Goal: Information Seeking & Learning: Learn about a topic

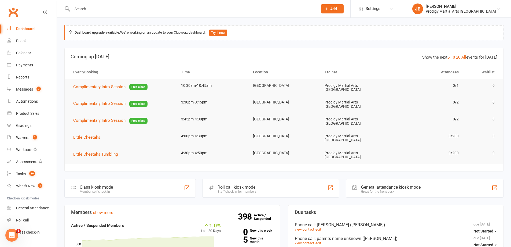
click at [84, 10] on input "text" at bounding box center [192, 9] width 243 height 8
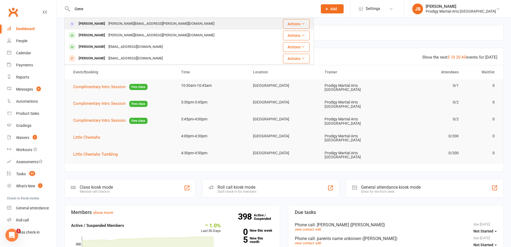
type input "Gene"
drag, startPoint x: 106, startPoint y: 23, endPoint x: 108, endPoint y: 20, distance: 3.7
click at [107, 23] on div "genevieve.eadie@gmail.com" at bounding box center [161, 24] width 109 height 8
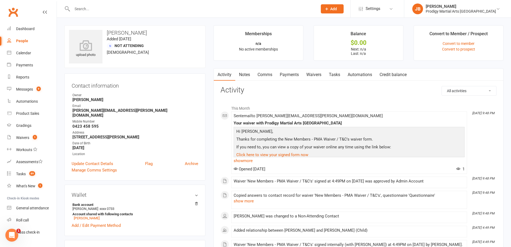
click at [314, 76] on link "Waivers" at bounding box center [314, 74] width 23 height 12
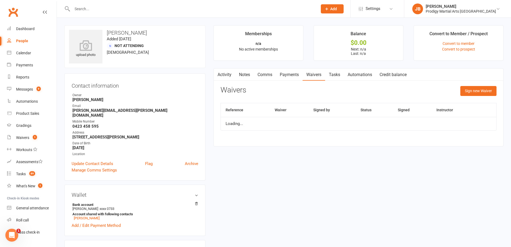
click at [314, 76] on link "Waivers" at bounding box center [314, 74] width 23 height 12
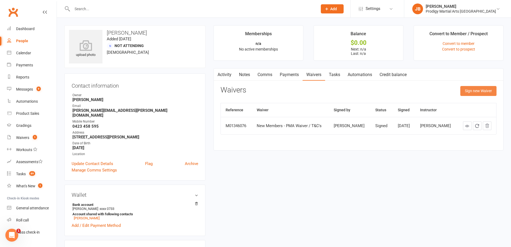
click at [476, 91] on button "Sign new Waiver" at bounding box center [479, 91] width 36 height 10
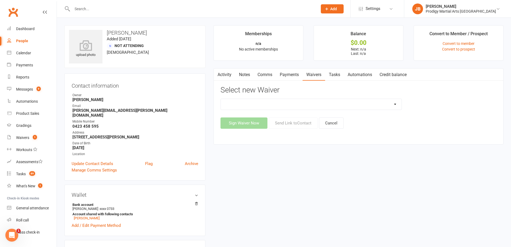
click at [251, 103] on select "Change of Payment Details New Members - PMA Waiver / T&C's New Members - PMA Wa…" at bounding box center [311, 104] width 181 height 11
select select "12103"
click at [221, 99] on select "Change of Payment Details New Members - PMA Waiver / T&C's New Members - PMA Wa…" at bounding box center [311, 104] width 181 height 11
click at [250, 123] on button "Sign Waiver Now" at bounding box center [244, 122] width 47 height 11
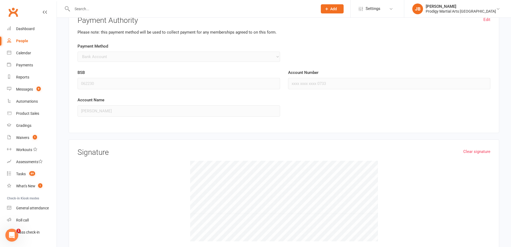
scroll to position [537, 0]
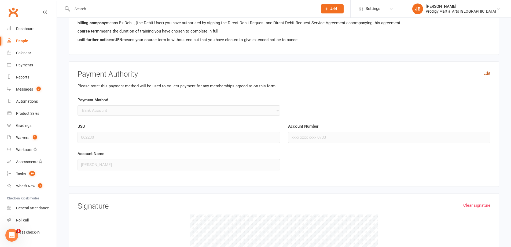
click at [484, 74] on link "Edit" at bounding box center [487, 73] width 7 height 6
select select "credit_card"
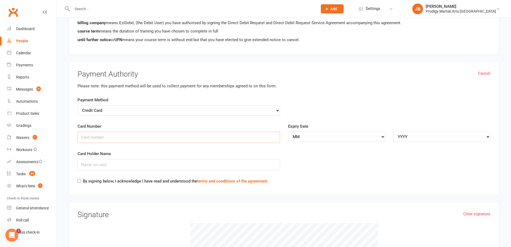
click at [138, 141] on input "Card Number" at bounding box center [179, 137] width 203 height 11
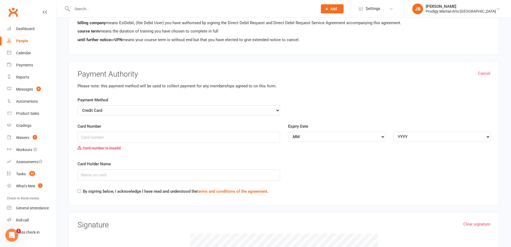
click at [314, 77] on h3 "Payment Authority" at bounding box center [284, 74] width 413 height 8
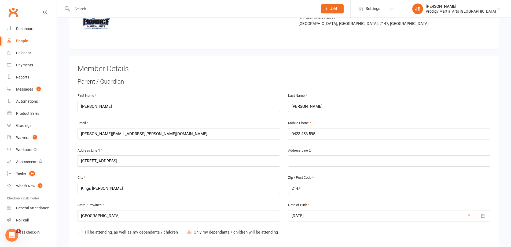
scroll to position [0, 0]
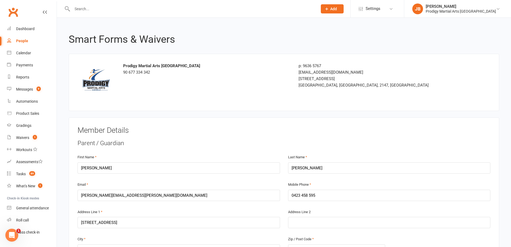
click at [85, 9] on input "text" at bounding box center [192, 9] width 243 height 8
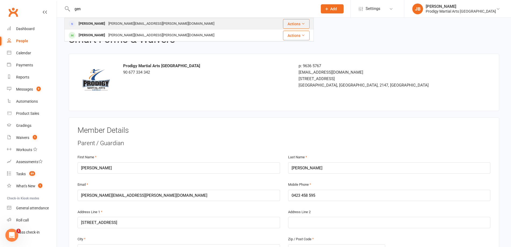
type input "gen"
click at [115, 23] on div "genevieve.eadie@gmail.com" at bounding box center [161, 24] width 109 height 8
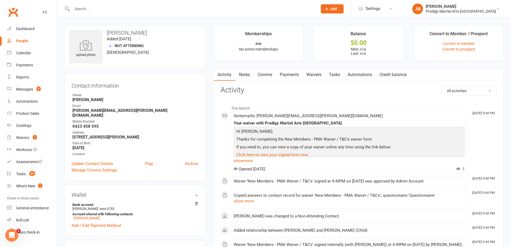
click at [315, 76] on link "Waivers" at bounding box center [314, 74] width 23 height 12
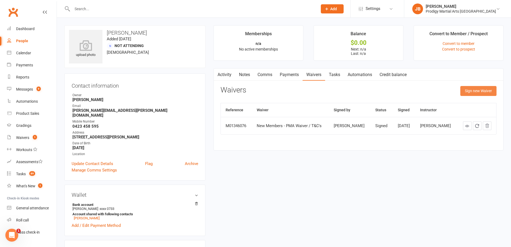
click at [468, 92] on button "Sign new Waiver" at bounding box center [479, 91] width 36 height 10
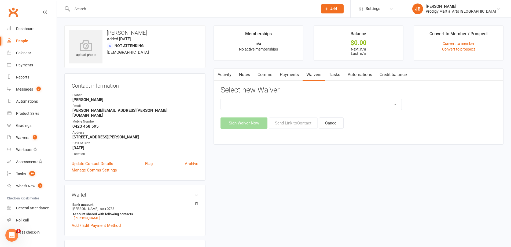
click at [268, 103] on select "Change of Payment Details New Members - PMA Waiver / T&C's New Members - PMA Wa…" at bounding box center [311, 104] width 181 height 11
select select "12103"
click at [221, 99] on select "Change of Payment Details New Members - PMA Waiver / T&C's New Members - PMA Wa…" at bounding box center [311, 104] width 181 height 11
click at [288, 123] on button "Send Link to Contact" at bounding box center [293, 122] width 49 height 11
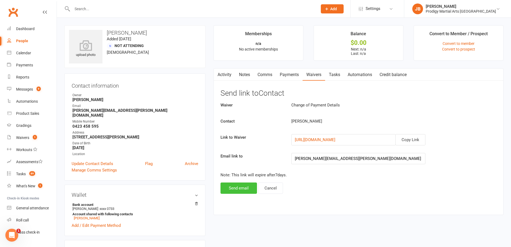
click at [227, 189] on button "Send email" at bounding box center [239, 187] width 37 height 11
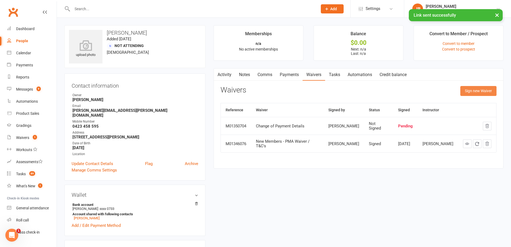
click at [484, 88] on button "Sign new Waiver" at bounding box center [479, 91] width 36 height 10
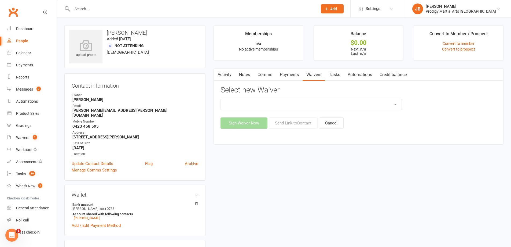
click at [259, 106] on select "Change of Payment Details New Members - PMA Waiver / T&C's New Members - PMA Wa…" at bounding box center [311, 104] width 181 height 11
select select "12103"
click at [221, 99] on select "Change of Payment Details New Members - PMA Waiver / T&C's New Members - PMA Wa…" at bounding box center [311, 104] width 181 height 11
click at [235, 119] on button "Sign Waiver Now" at bounding box center [244, 122] width 47 height 11
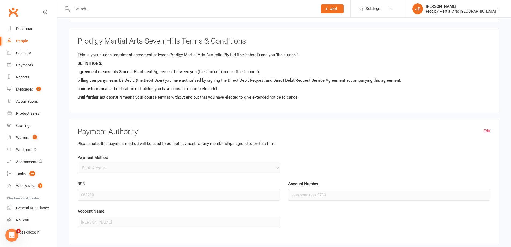
scroll to position [510, 0]
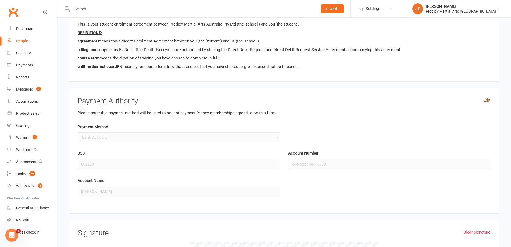
click at [489, 99] on link "Edit" at bounding box center [487, 100] width 7 height 6
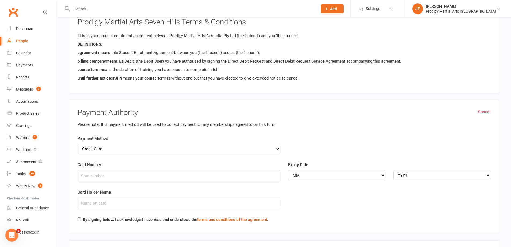
scroll to position [483, 0]
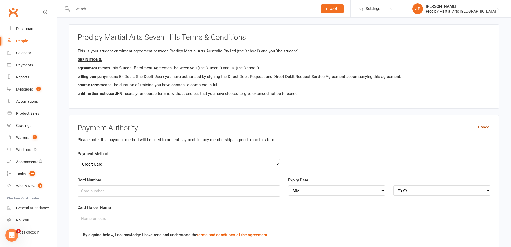
click at [490, 127] on link "Cancel" at bounding box center [484, 127] width 12 height 6
select select "bank_account"
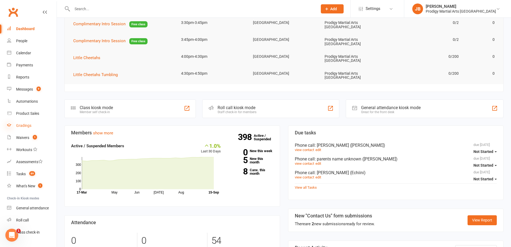
scroll to position [54, 0]
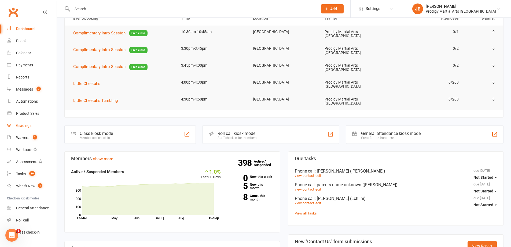
click at [16, 124] on link "Gradings" at bounding box center [32, 125] width 50 height 12
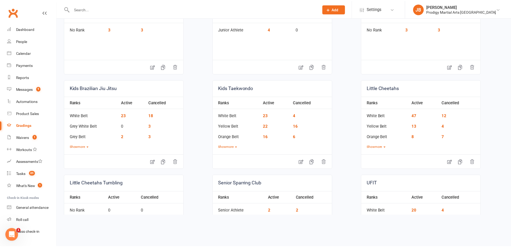
scroll to position [161, 0]
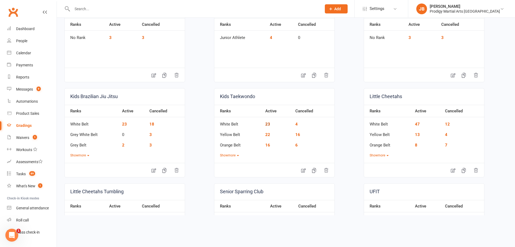
click at [265, 124] on link "23" at bounding box center [267, 124] width 5 height 5
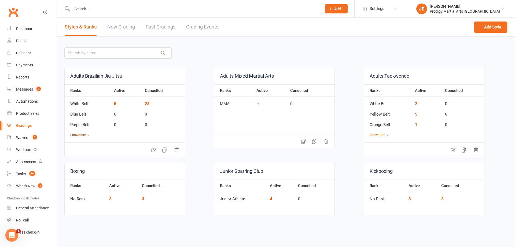
click at [81, 134] on button "Show more" at bounding box center [79, 134] width 19 height 5
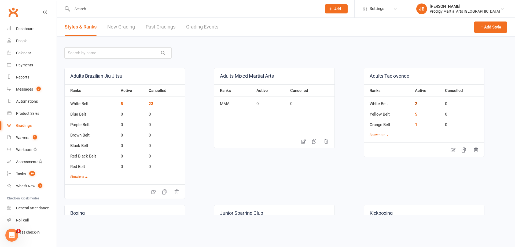
click at [415, 105] on link "2" at bounding box center [416, 103] width 2 height 5
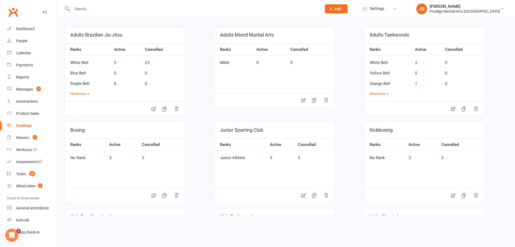
scroll to position [54, 0]
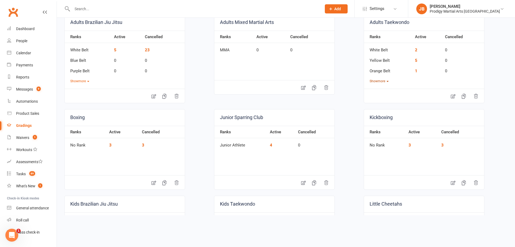
click at [383, 82] on button "Show more" at bounding box center [379, 81] width 19 height 5
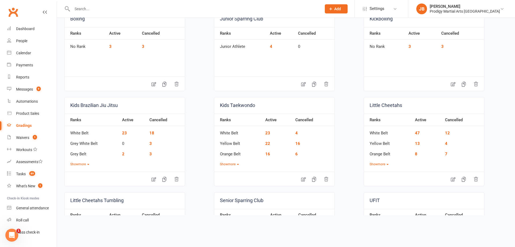
scroll to position [268, 0]
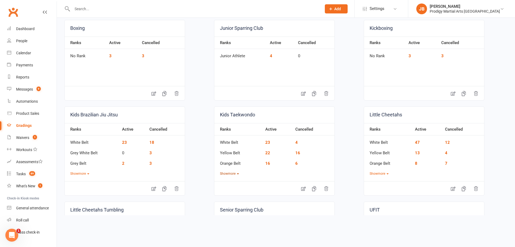
click at [225, 172] on button "Show more" at bounding box center [229, 173] width 19 height 5
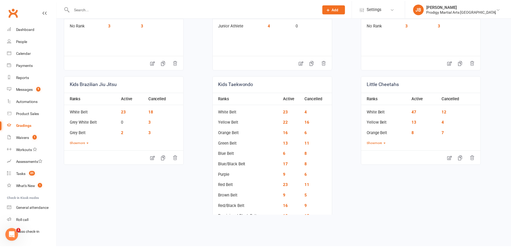
scroll to position [295, 0]
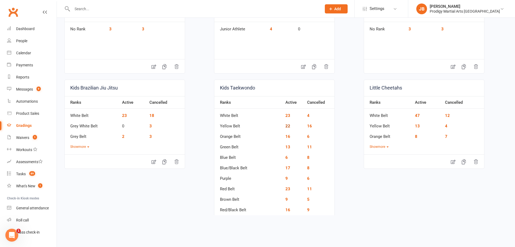
click at [286, 126] on link "22" at bounding box center [288, 125] width 5 height 5
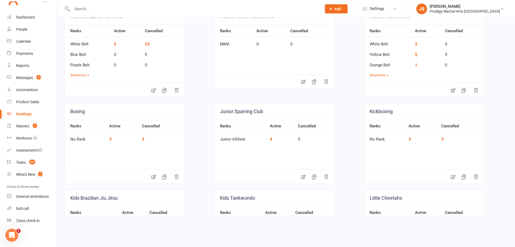
scroll to position [27, 0]
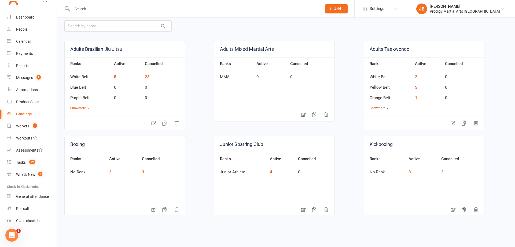
click at [380, 108] on button "Show more" at bounding box center [379, 107] width 19 height 5
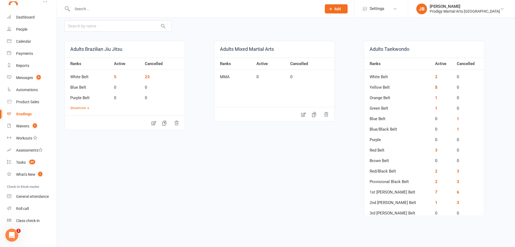
click at [435, 89] on link "5" at bounding box center [436, 87] width 2 height 5
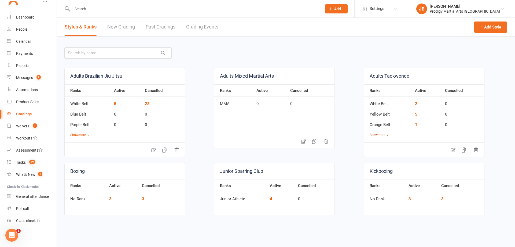
click at [382, 136] on button "Show more" at bounding box center [379, 134] width 19 height 5
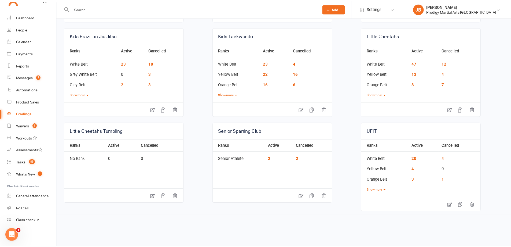
scroll to position [349, 0]
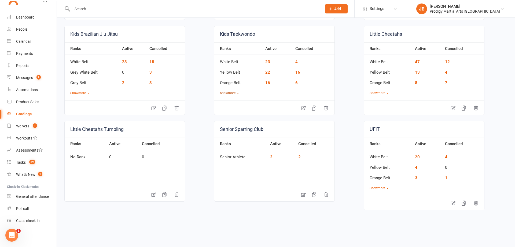
click at [233, 94] on button "Show more" at bounding box center [229, 92] width 19 height 5
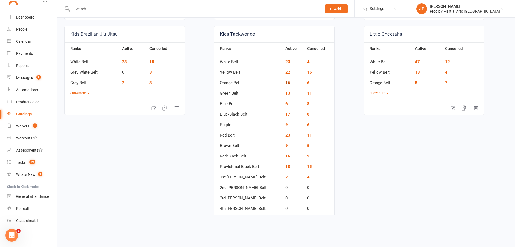
click at [286, 82] on link "16" at bounding box center [288, 82] width 5 height 5
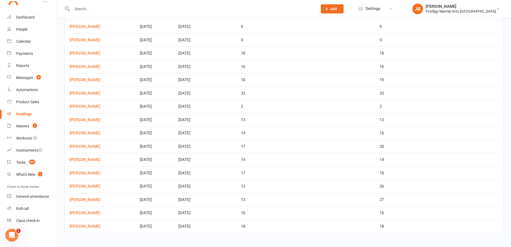
scroll to position [60, 0]
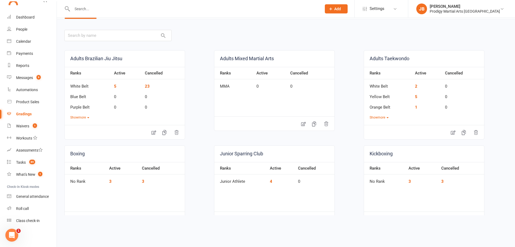
scroll to position [27, 0]
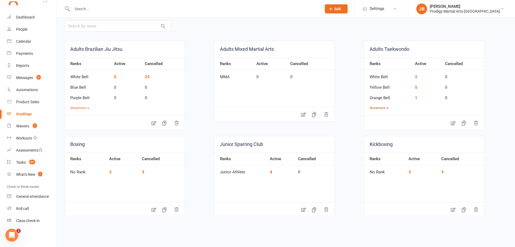
click at [380, 107] on button "Show more" at bounding box center [379, 107] width 19 height 5
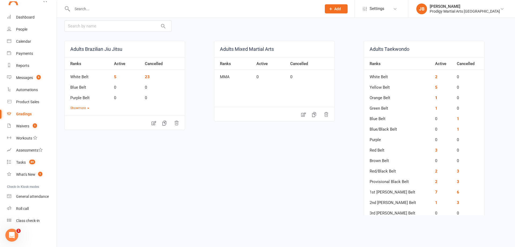
click at [435, 98] on link "1" at bounding box center [436, 97] width 2 height 5
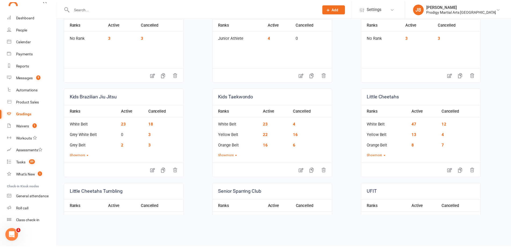
scroll to position [188, 0]
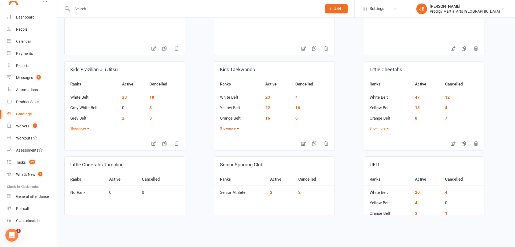
click at [230, 128] on button "Show more" at bounding box center [229, 128] width 19 height 5
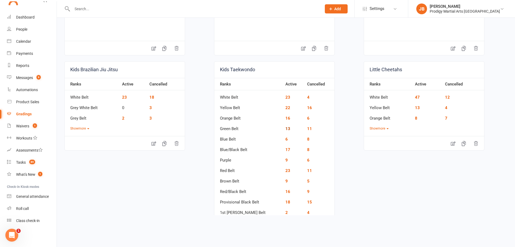
click at [286, 128] on link "13" at bounding box center [288, 128] width 5 height 5
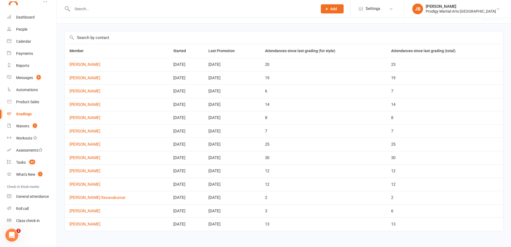
scroll to position [20, 0]
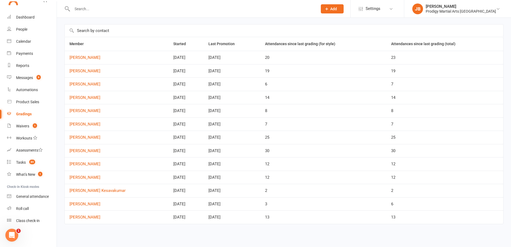
drag, startPoint x: 87, startPoint y: 69, endPoint x: 64, endPoint y: 67, distance: 23.2
click at [64, 68] on div "Member Started Last Promotion Attendances since last grading (for style) Attend…" at bounding box center [284, 128] width 454 height 222
drag, startPoint x: 76, startPoint y: 72, endPoint x: 67, endPoint y: 67, distance: 9.9
click at [67, 67] on td "Myra Banerjee" at bounding box center [117, 70] width 104 height 13
drag, startPoint x: 88, startPoint y: 239, endPoint x: 94, endPoint y: 224, distance: 16.3
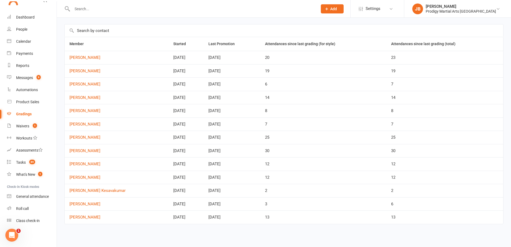
click at [94, 225] on html "Prospect Member Non-attending contact Class / event Appointment Grading event T…" at bounding box center [255, 113] width 511 height 266
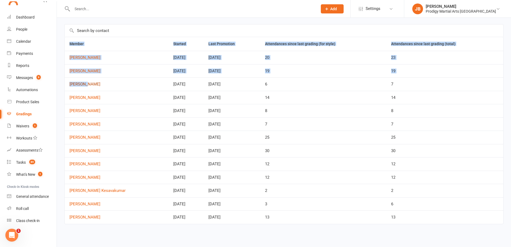
drag, startPoint x: 68, startPoint y: 43, endPoint x: 85, endPoint y: 85, distance: 44.7
click at [85, 85] on table "Member Started Last Promotion Attendances since last grading (for style) Attend…" at bounding box center [283, 130] width 439 height 187
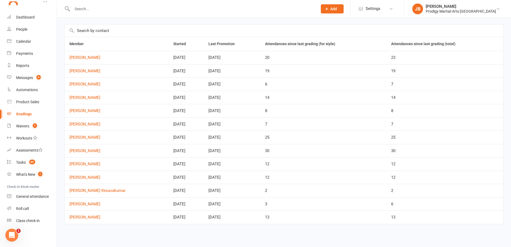
click at [63, 69] on div "Member Started Last Promotion Attendances since last grading (for style) Attend…" at bounding box center [284, 128] width 454 height 222
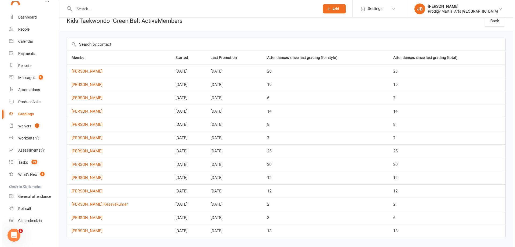
scroll to position [0, 0]
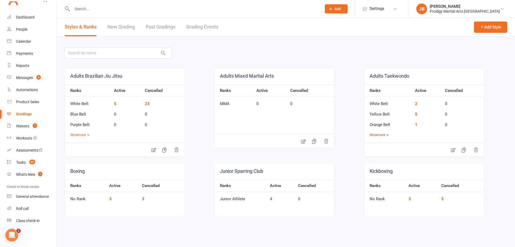
click at [375, 134] on button "Show more" at bounding box center [379, 134] width 19 height 5
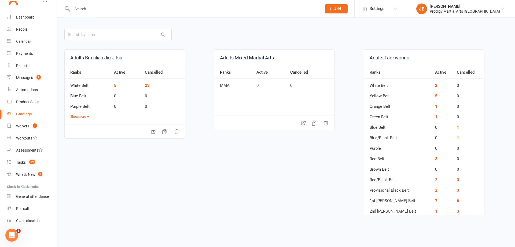
scroll to position [27, 0]
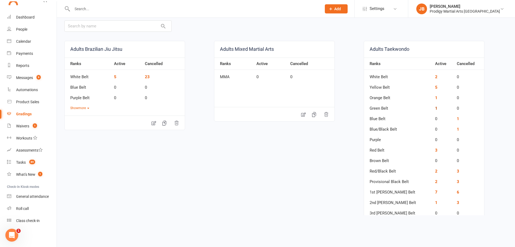
click at [435, 110] on link "1" at bounding box center [436, 108] width 2 height 5
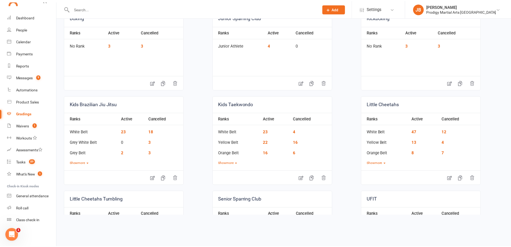
scroll to position [161, 0]
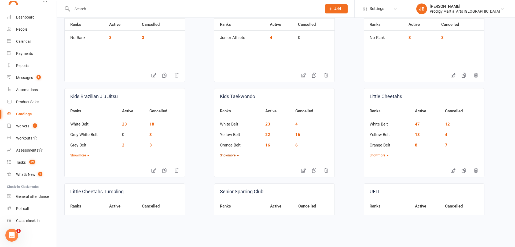
click at [236, 154] on button "Show more" at bounding box center [229, 155] width 19 height 5
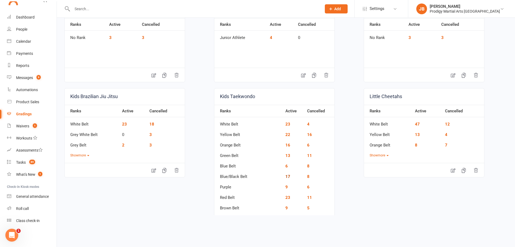
click at [286, 178] on link "17" at bounding box center [288, 176] width 5 height 5
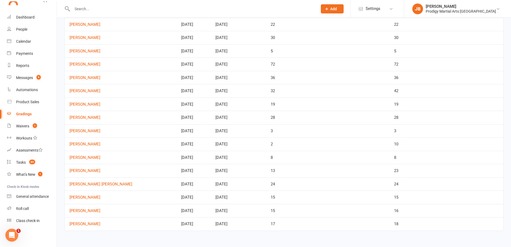
scroll to position [73, 0]
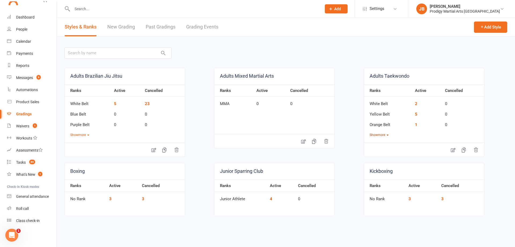
click at [379, 135] on button "Show more" at bounding box center [379, 134] width 19 height 5
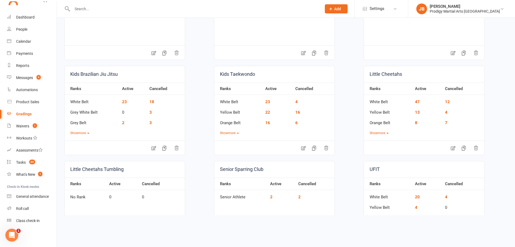
scroll to position [322, 0]
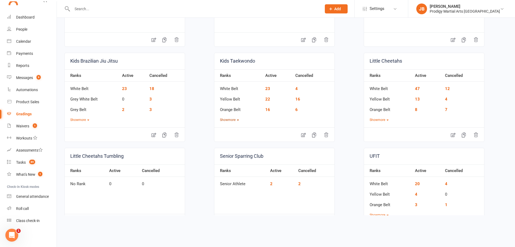
click at [228, 121] on button "Show more" at bounding box center [229, 119] width 19 height 5
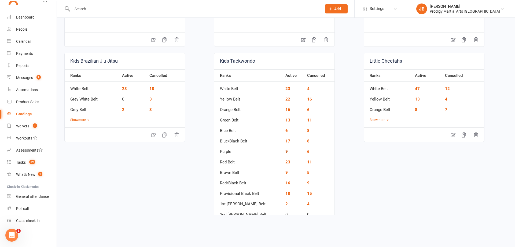
click at [286, 152] on link "9" at bounding box center [287, 151] width 2 height 5
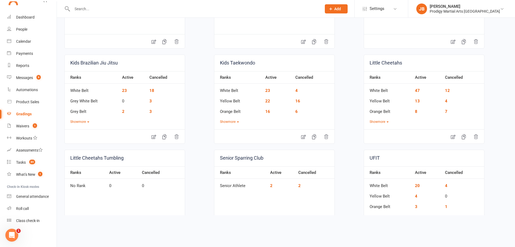
scroll to position [215, 0]
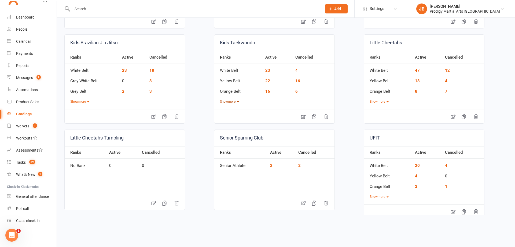
click at [234, 100] on button "Show more" at bounding box center [229, 101] width 19 height 5
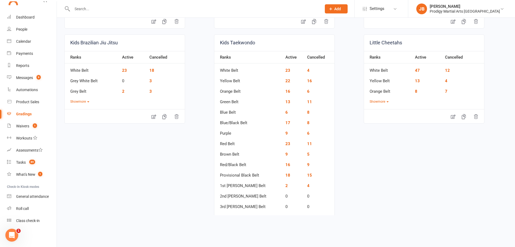
click at [283, 114] on td "6" at bounding box center [294, 110] width 22 height 10
click at [283, 113] on td "6" at bounding box center [294, 110] width 22 height 10
click at [286, 113] on link "6" at bounding box center [287, 112] width 2 height 5
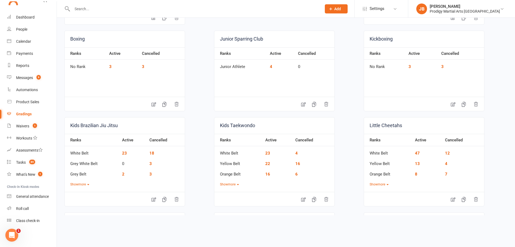
scroll to position [134, 0]
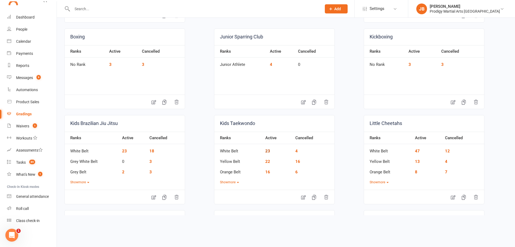
click at [268, 150] on link "23" at bounding box center [267, 150] width 5 height 5
click at [268, 161] on link "22" at bounding box center [267, 161] width 5 height 5
click at [266, 172] on link "16" at bounding box center [267, 171] width 5 height 5
click at [228, 180] on button "Show more" at bounding box center [229, 182] width 19 height 5
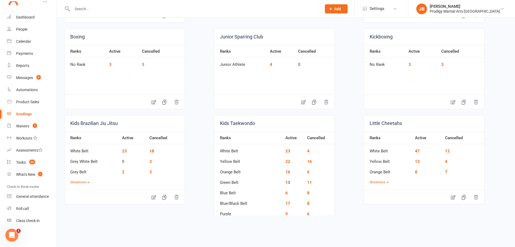
click at [286, 183] on link "13" at bounding box center [288, 182] width 5 height 5
click at [286, 193] on link "6" at bounding box center [287, 192] width 2 height 5
click at [286, 203] on link "17" at bounding box center [288, 203] width 5 height 5
click at [286, 214] on link "9" at bounding box center [287, 213] width 2 height 5
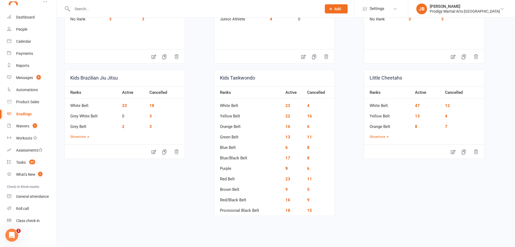
scroll to position [188, 0]
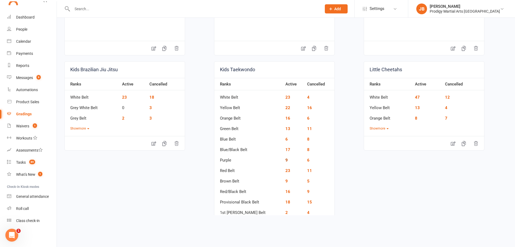
click at [286, 160] on link "9" at bounding box center [287, 160] width 2 height 5
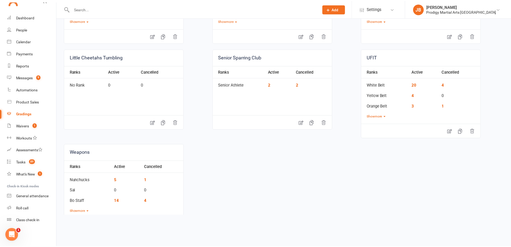
scroll to position [215, 0]
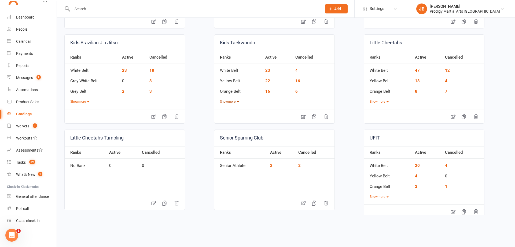
click at [230, 99] on button "Show more" at bounding box center [229, 101] width 19 height 5
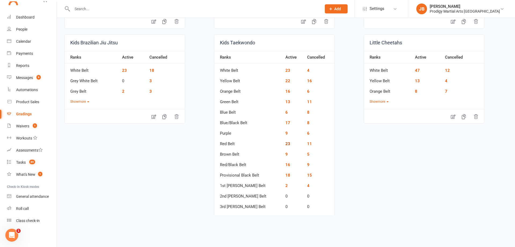
click at [286, 144] on link "23" at bounding box center [288, 143] width 5 height 5
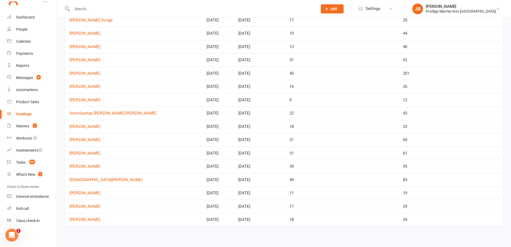
scroll to position [153, 0]
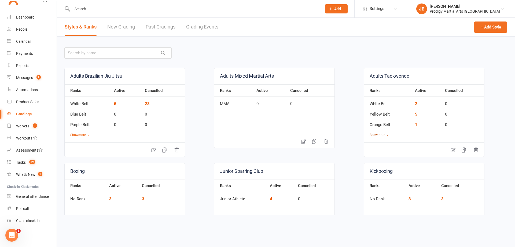
click at [379, 137] on button "Show more" at bounding box center [379, 134] width 19 height 5
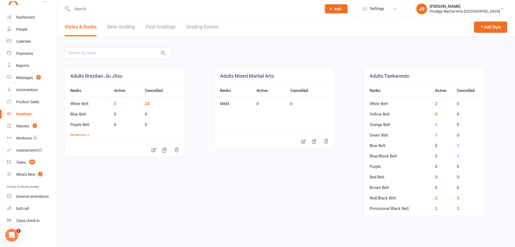
click at [435, 177] on link "3" at bounding box center [436, 176] width 2 height 5
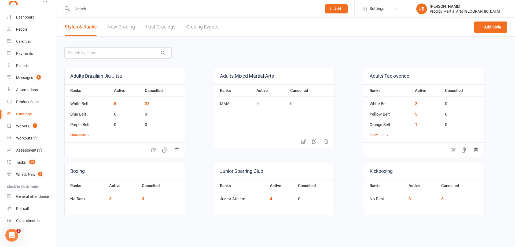
click at [381, 135] on button "Show more" at bounding box center [379, 134] width 19 height 5
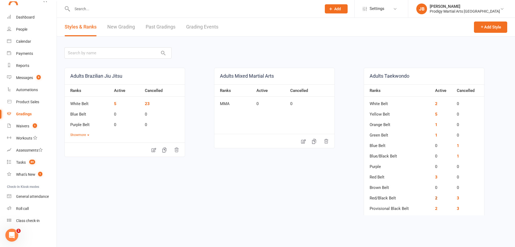
click at [435, 199] on link "2" at bounding box center [436, 197] width 2 height 5
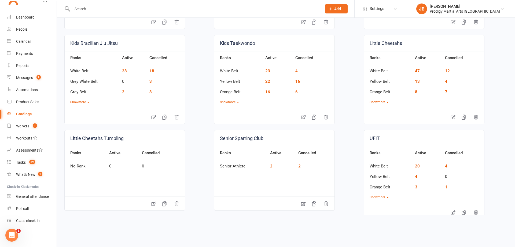
scroll to position [215, 0]
click at [223, 101] on button "Show more" at bounding box center [229, 101] width 19 height 5
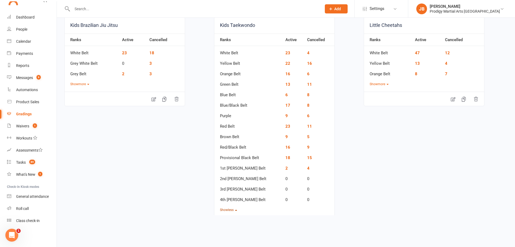
scroll to position [242, 0]
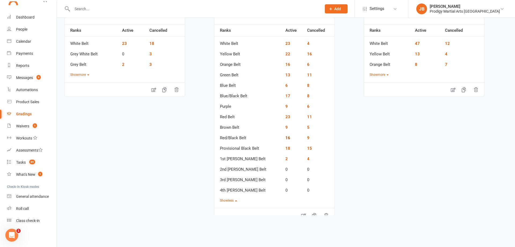
click at [286, 138] on link "16" at bounding box center [288, 137] width 5 height 5
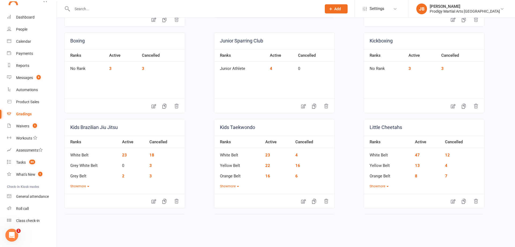
scroll to position [161, 0]
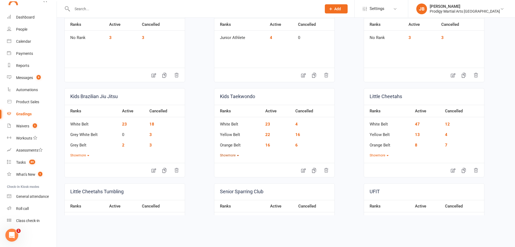
click at [232, 156] on button "Show more" at bounding box center [229, 155] width 19 height 5
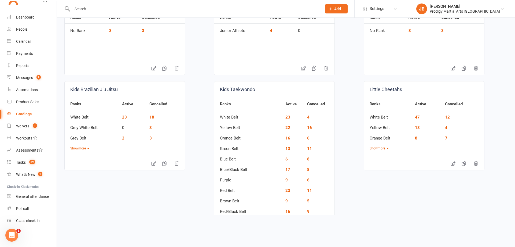
scroll to position [188, 0]
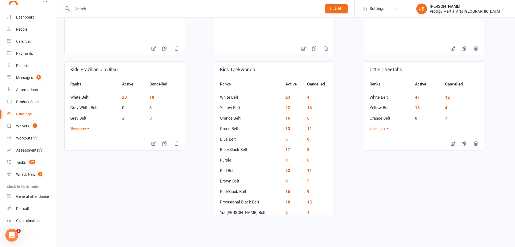
click at [286, 181] on link "9" at bounding box center [287, 181] width 2 height 5
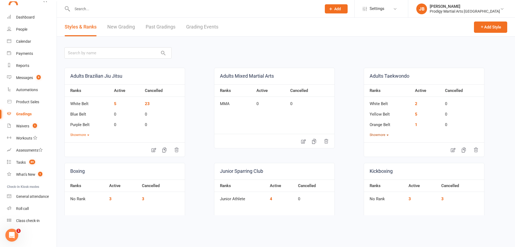
click at [381, 136] on button "Show more" at bounding box center [379, 134] width 19 height 5
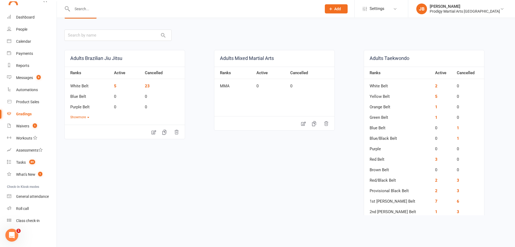
scroll to position [27, 0]
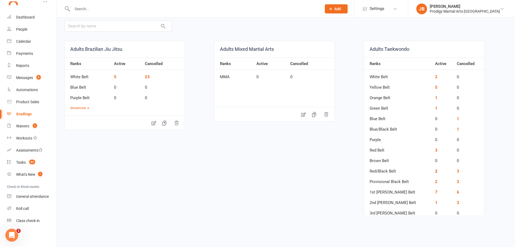
click at [435, 172] on link "2" at bounding box center [436, 171] width 2 height 5
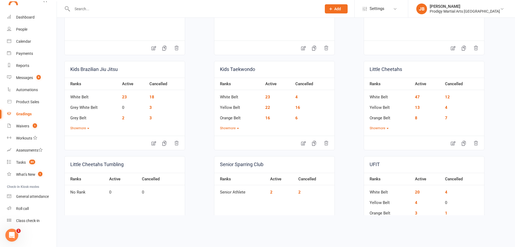
scroll to position [187, 0]
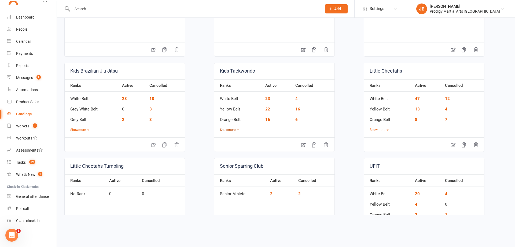
click at [230, 130] on button "Show more" at bounding box center [229, 129] width 19 height 5
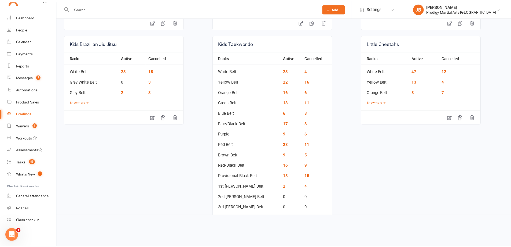
scroll to position [240, 0]
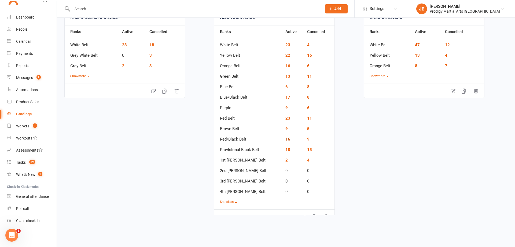
click at [286, 140] on link "16" at bounding box center [288, 139] width 5 height 5
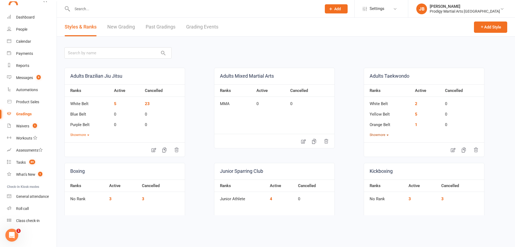
click at [373, 133] on button "Show more" at bounding box center [379, 134] width 19 height 5
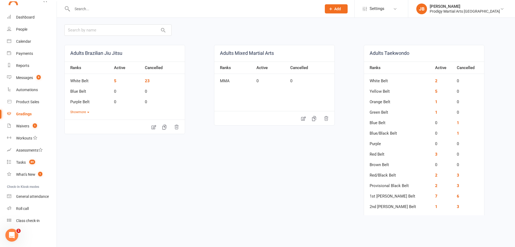
scroll to position [54, 0]
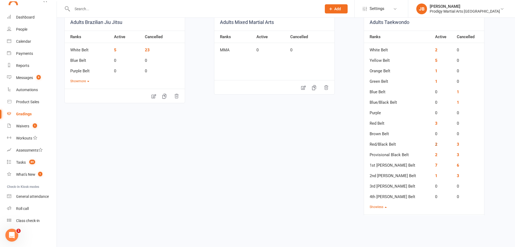
click at [435, 143] on link "2" at bounding box center [436, 144] width 2 height 5
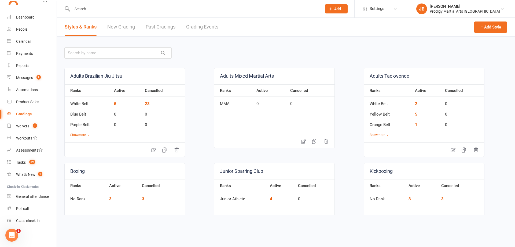
click at [381, 132] on div "Ranks Active Cancelled White Belt 2 0 Yellow Belt 5 0 Orange Belt 1 0 Show more" at bounding box center [424, 110] width 120 height 53
click at [383, 133] on button "Show more" at bounding box center [379, 134] width 19 height 5
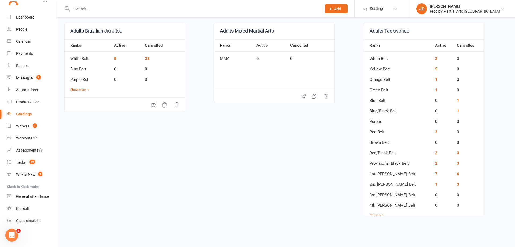
scroll to position [54, 0]
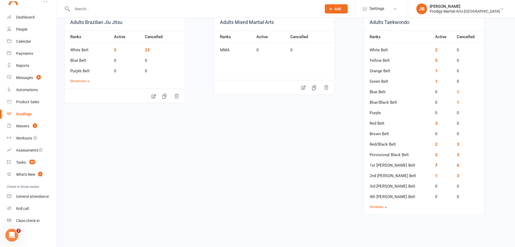
click at [435, 166] on link "7" at bounding box center [436, 165] width 2 height 5
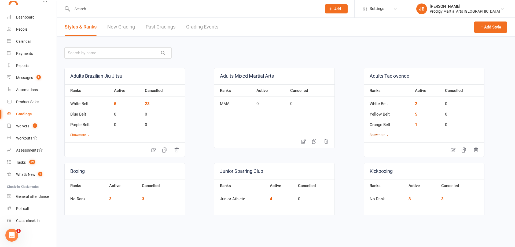
click at [378, 133] on button "Show more" at bounding box center [379, 134] width 19 height 5
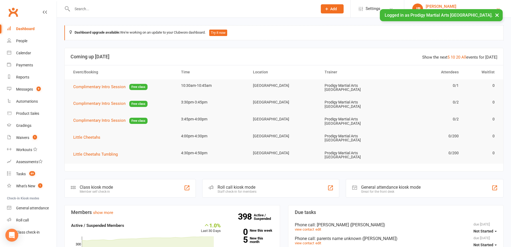
click at [468, 3] on link "JB Jasmine Black Prodigy Martial Arts Seven Hills" at bounding box center [458, 8] width 91 height 11
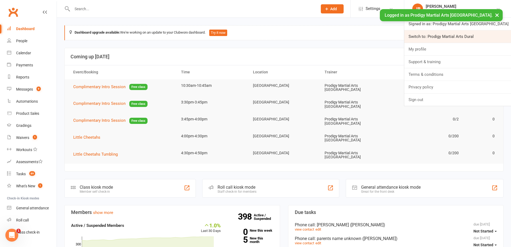
drag, startPoint x: 481, startPoint y: 38, endPoint x: 395, endPoint y: 25, distance: 86.7
click at [481, 38] on link "Switch to: Prodigy Martial Arts Dural" at bounding box center [458, 36] width 107 height 12
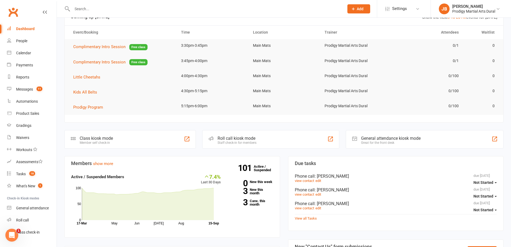
scroll to position [27, 0]
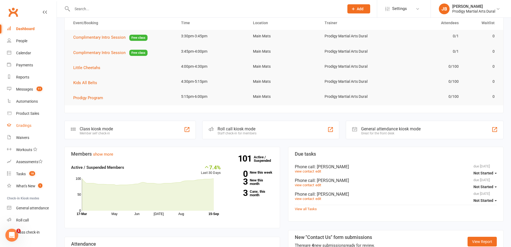
click at [23, 123] on div "Gradings" at bounding box center [23, 125] width 15 height 4
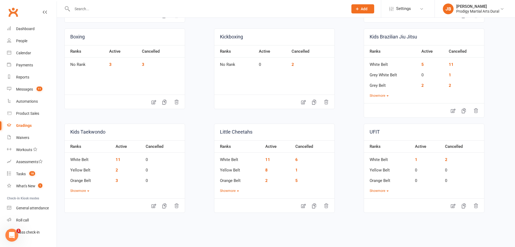
scroll to position [188, 0]
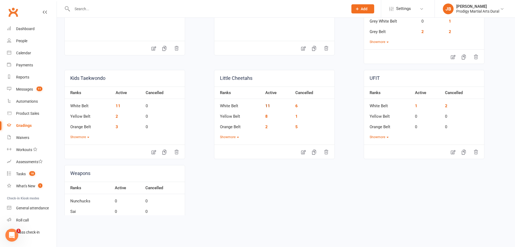
click at [268, 107] on link "11" at bounding box center [267, 105] width 5 height 5
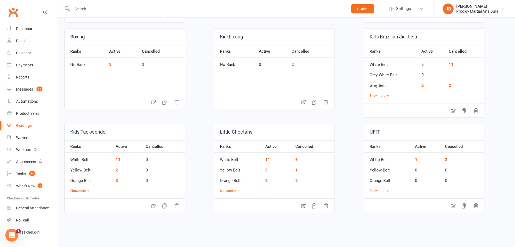
scroll to position [161, 0]
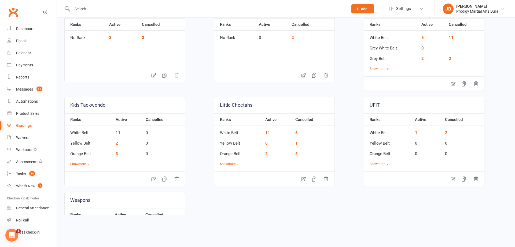
click at [120, 132] on link "11" at bounding box center [118, 132] width 5 height 5
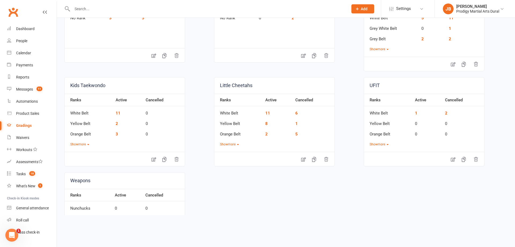
scroll to position [154, 0]
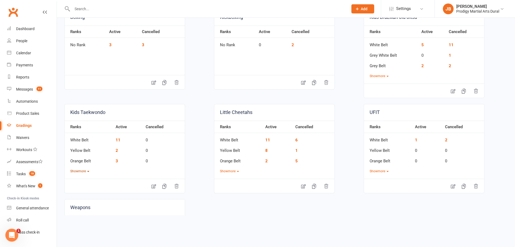
click at [86, 172] on button "Show more" at bounding box center [79, 171] width 19 height 5
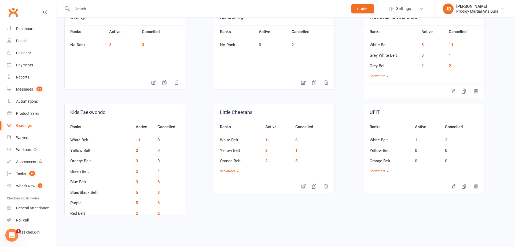
click at [136, 151] on link "2" at bounding box center [137, 150] width 2 height 5
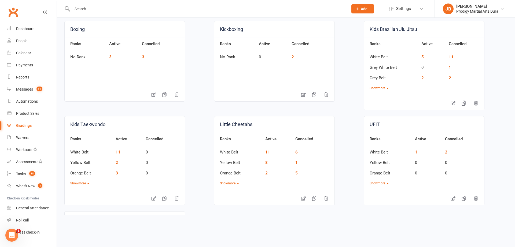
scroll to position [161, 0]
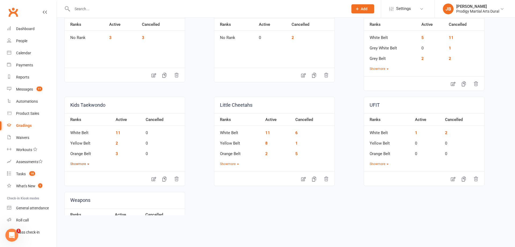
click at [83, 164] on button "Show more" at bounding box center [79, 163] width 19 height 5
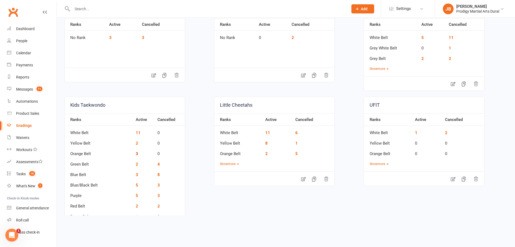
click at [136, 154] on link "3" at bounding box center [137, 153] width 2 height 5
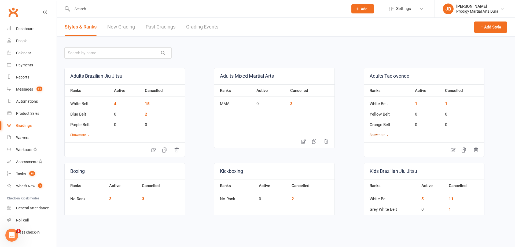
click at [380, 133] on button "Show more" at bounding box center [379, 134] width 19 height 5
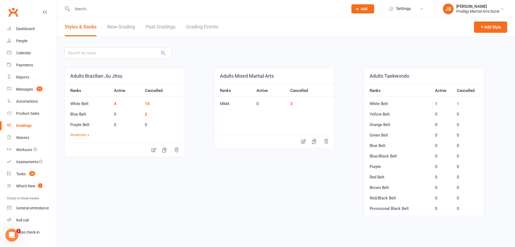
click at [435, 102] on link "1" at bounding box center [436, 103] width 2 height 5
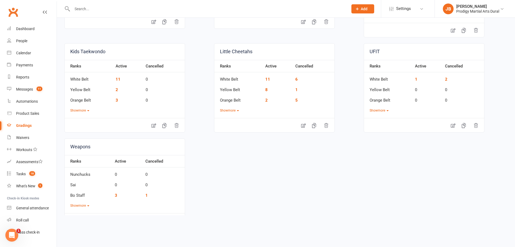
scroll to position [215, 0]
click at [80, 113] on div "Kids Taekwondo Ranks Active Cancelled White Belt 11 0 Yellow Belt 2 0 Orange Be…" at bounding box center [124, 87] width 121 height 89
click at [83, 110] on button "Show more" at bounding box center [79, 110] width 19 height 5
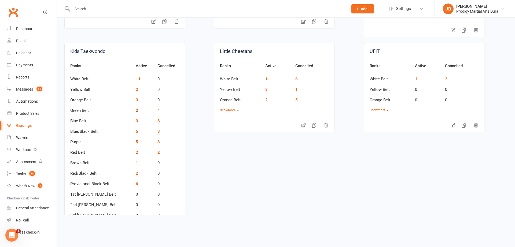
click at [136, 111] on link "2" at bounding box center [137, 110] width 2 height 5
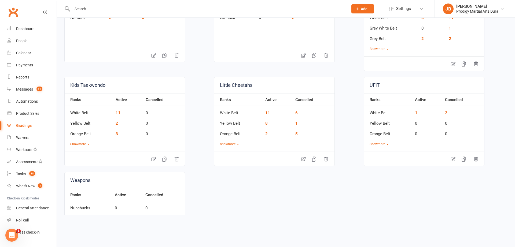
scroll to position [234, 0]
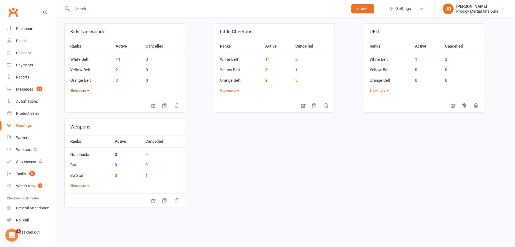
click at [88, 92] on button "Show more" at bounding box center [79, 90] width 19 height 5
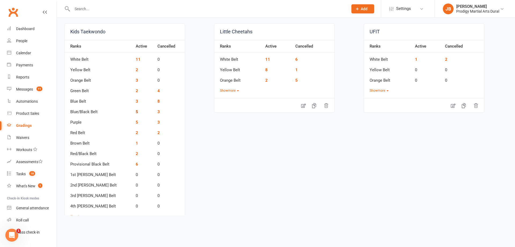
click at [136, 113] on link "5" at bounding box center [137, 111] width 2 height 5
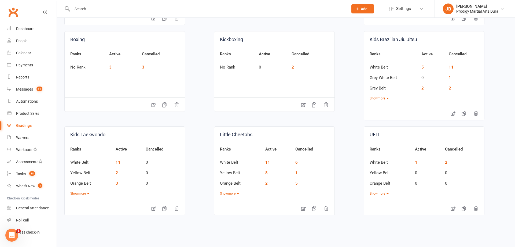
scroll to position [107, 0]
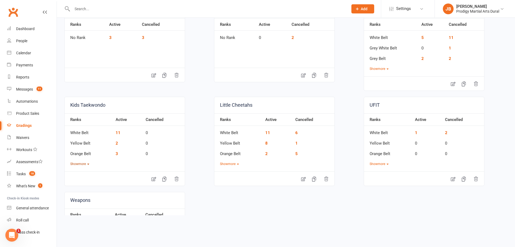
click at [79, 163] on button "Show more" at bounding box center [79, 163] width 19 height 5
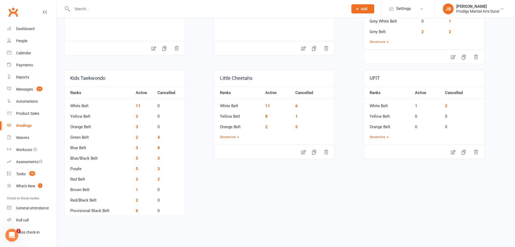
scroll to position [215, 0]
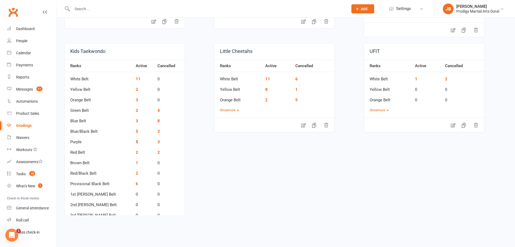
click at [136, 142] on link "5" at bounding box center [137, 141] width 2 height 5
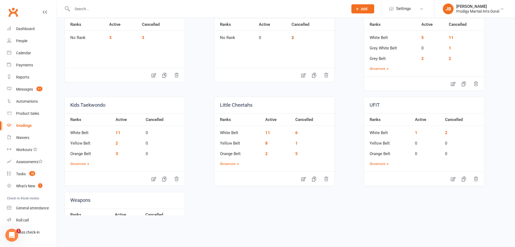
scroll to position [188, 0]
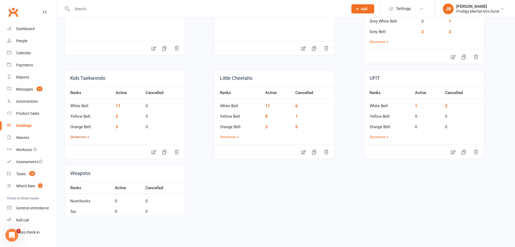
click at [85, 138] on button "Show more" at bounding box center [79, 136] width 19 height 5
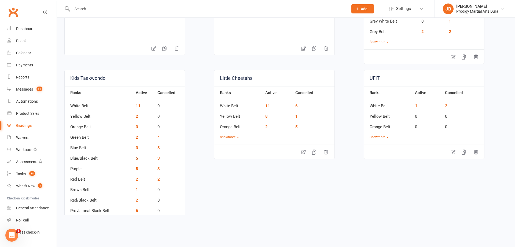
click at [136, 158] on link "5" at bounding box center [137, 158] width 2 height 5
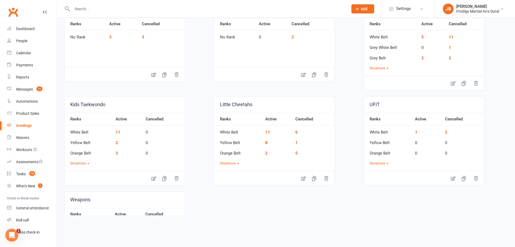
scroll to position [188, 0]
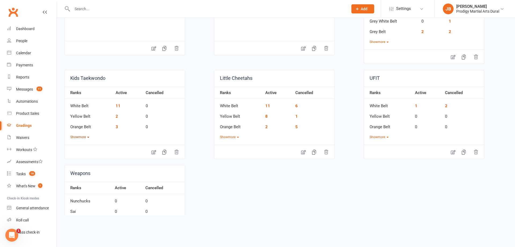
click at [80, 136] on button "Show more" at bounding box center [79, 136] width 19 height 5
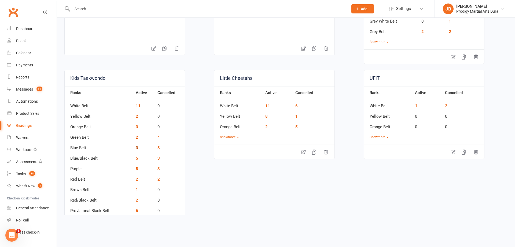
click at [136, 145] on link "3" at bounding box center [137, 147] width 2 height 5
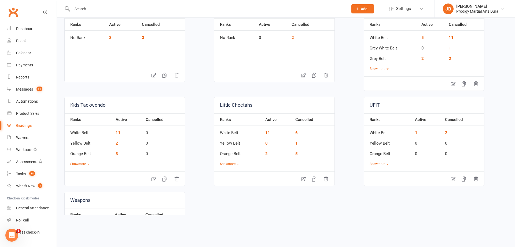
scroll to position [188, 0]
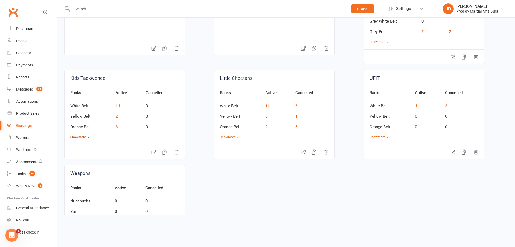
click at [88, 136] on button "Show more" at bounding box center [79, 136] width 19 height 5
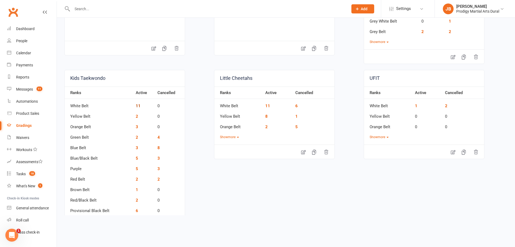
click at [136, 105] on link "11" at bounding box center [138, 105] width 5 height 5
click at [136, 118] on link "2" at bounding box center [137, 116] width 2 height 5
click at [136, 128] on link "3" at bounding box center [137, 126] width 2 height 5
click at [136, 139] on link "2" at bounding box center [137, 137] width 2 height 5
click at [133, 148] on td "3" at bounding box center [144, 146] width 22 height 10
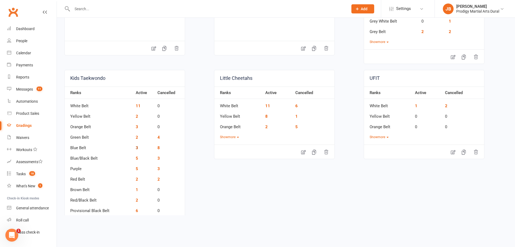
click at [136, 148] on link "3" at bounding box center [137, 147] width 2 height 5
click at [136, 158] on link "5" at bounding box center [137, 158] width 2 height 5
click at [136, 167] on link "5" at bounding box center [137, 168] width 2 height 5
click at [136, 179] on link "2" at bounding box center [137, 179] width 2 height 5
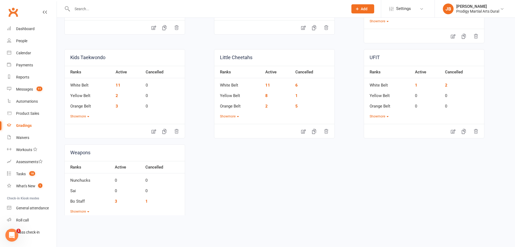
scroll to position [234, 0]
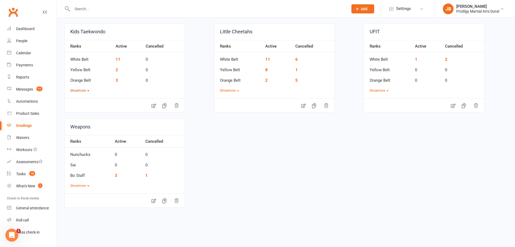
click at [79, 91] on button "Show more" at bounding box center [79, 90] width 19 height 5
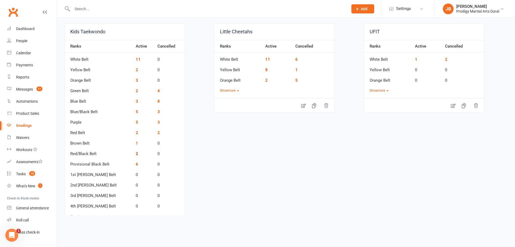
click at [136, 154] on link "2" at bounding box center [137, 153] width 2 height 5
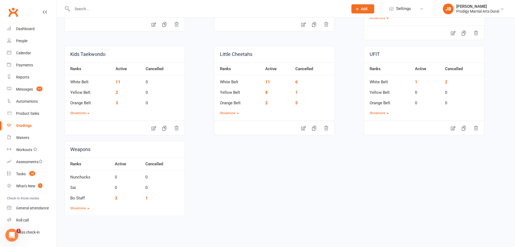
scroll to position [215, 0]
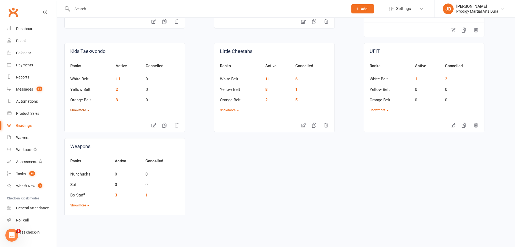
click at [77, 108] on button "Show more" at bounding box center [79, 110] width 19 height 5
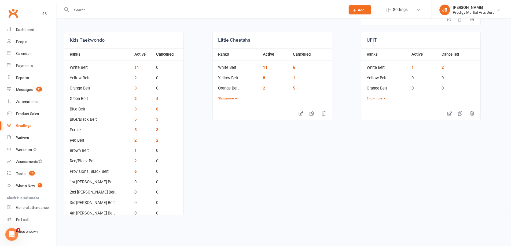
scroll to position [242, 0]
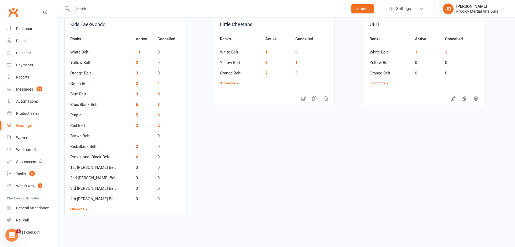
click at [136, 147] on link "2" at bounding box center [137, 146] width 2 height 5
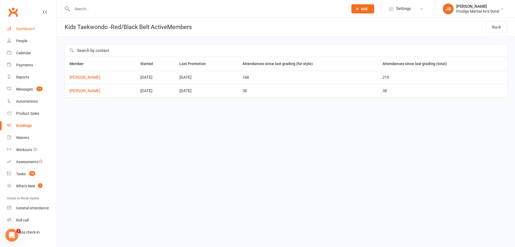
click at [24, 31] on link "Dashboard" at bounding box center [32, 29] width 50 height 12
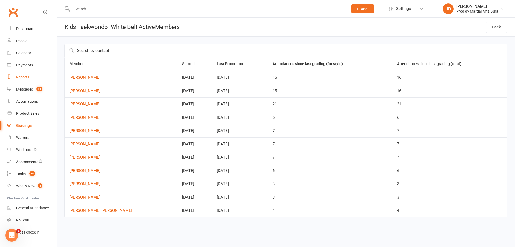
click at [28, 78] on div "Reports" at bounding box center [22, 77] width 13 height 4
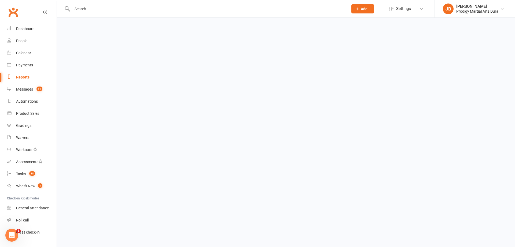
select select "100"
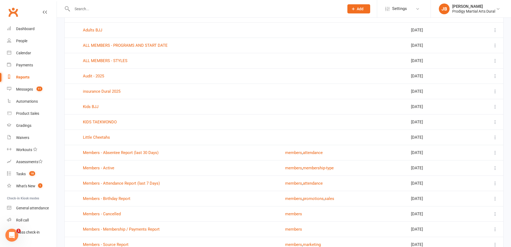
scroll to position [36, 0]
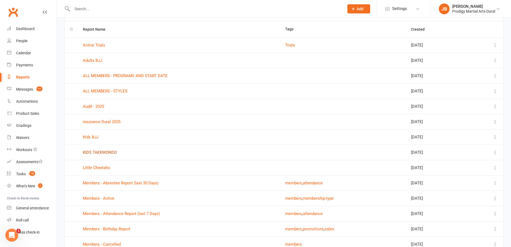
click at [106, 152] on link "KIDS TAEKWONDO" at bounding box center [100, 152] width 34 height 5
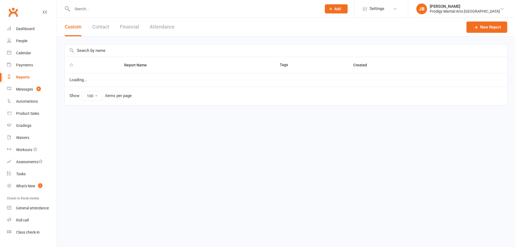
select select "100"
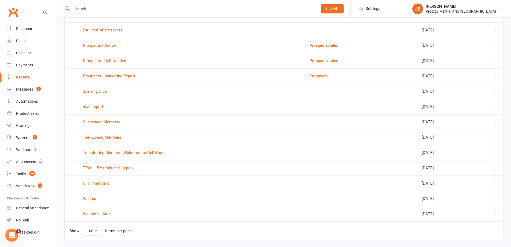
scroll to position [526, 0]
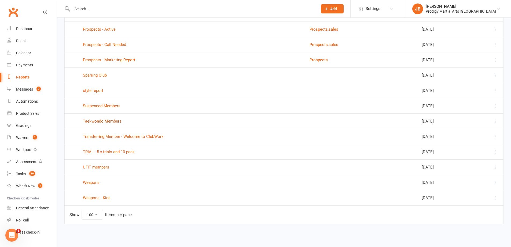
click at [111, 123] on link "Taekwondo Members" at bounding box center [102, 121] width 39 height 5
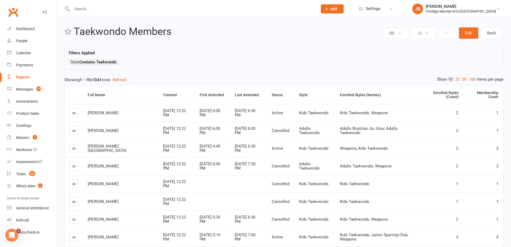
scroll to position [27, 0]
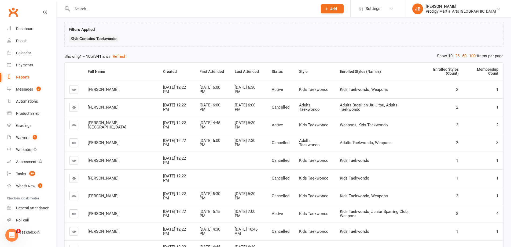
click at [463, 56] on link "50" at bounding box center [464, 56] width 7 height 6
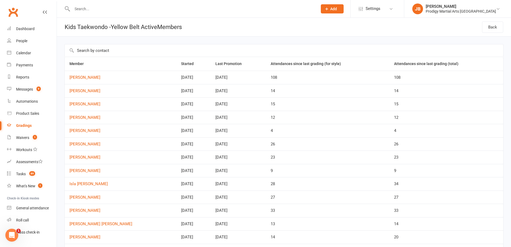
scroll to position [139, 0]
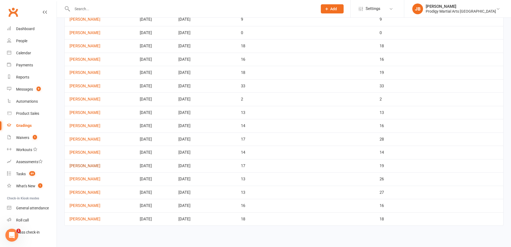
scroll to position [60, 0]
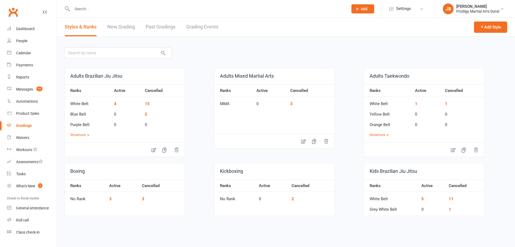
click at [86, 11] on input "text" at bounding box center [208, 9] width 274 height 8
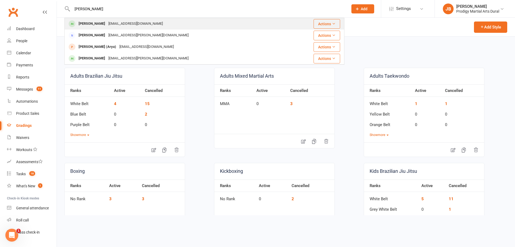
type input "[PERSON_NAME]"
click at [104, 23] on div "[PERSON_NAME]" at bounding box center [92, 24] width 30 height 8
